Goal: Check status: Check status

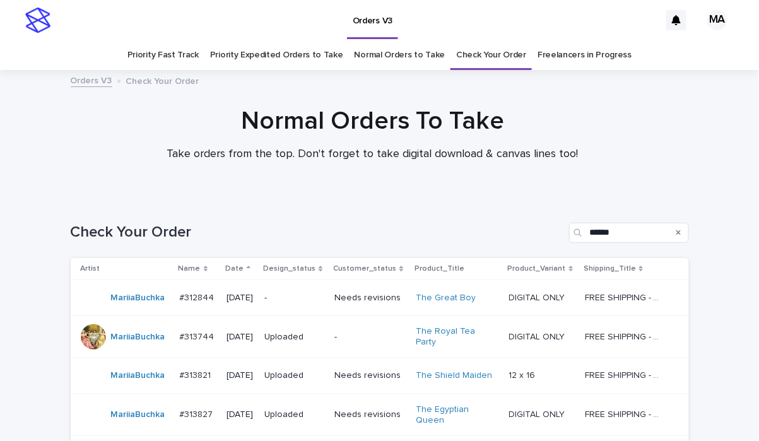
scroll to position [204, 0]
